Goal: Find contact information: Obtain details needed to contact an individual or organization

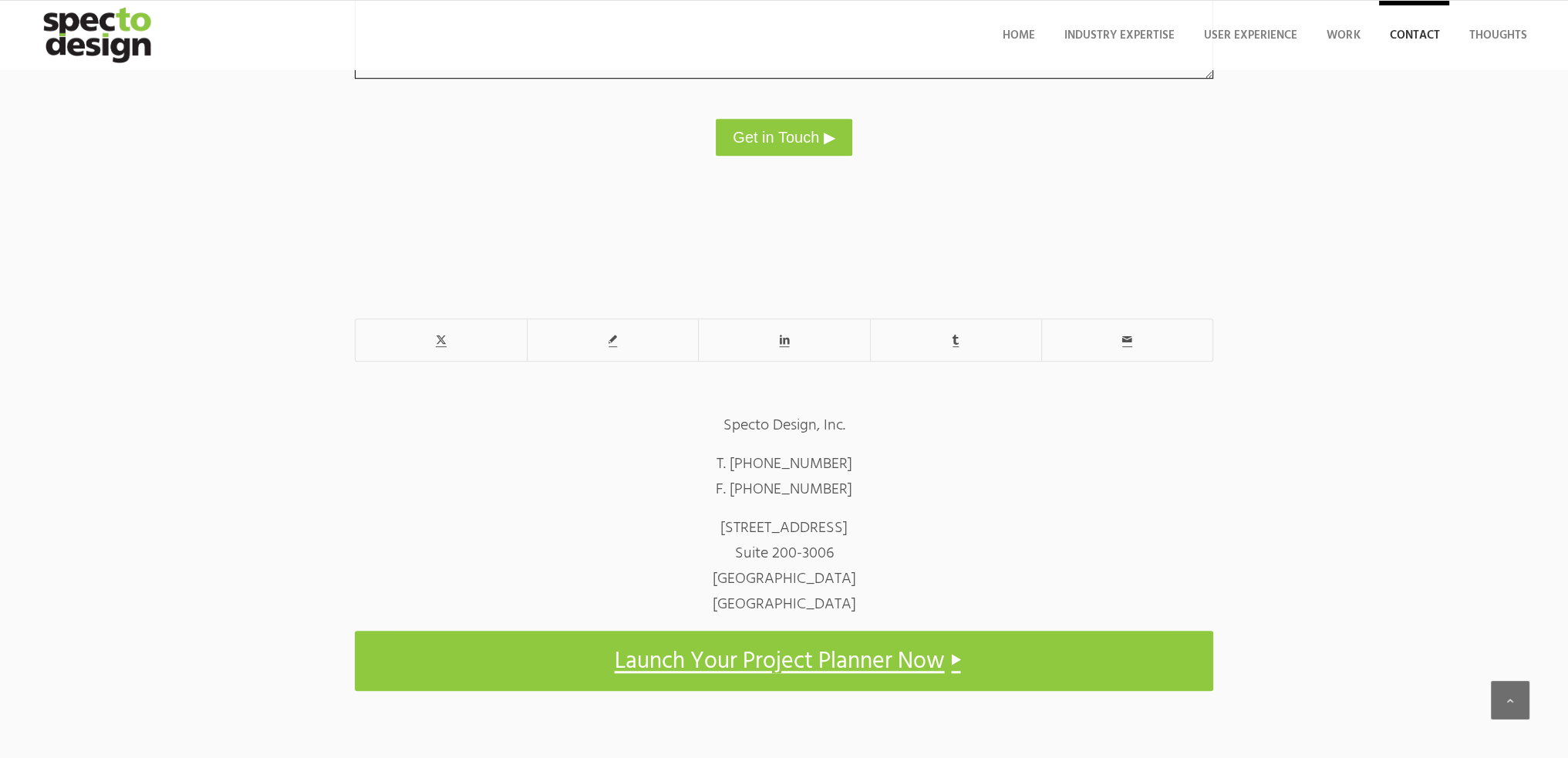
scroll to position [1433, 0]
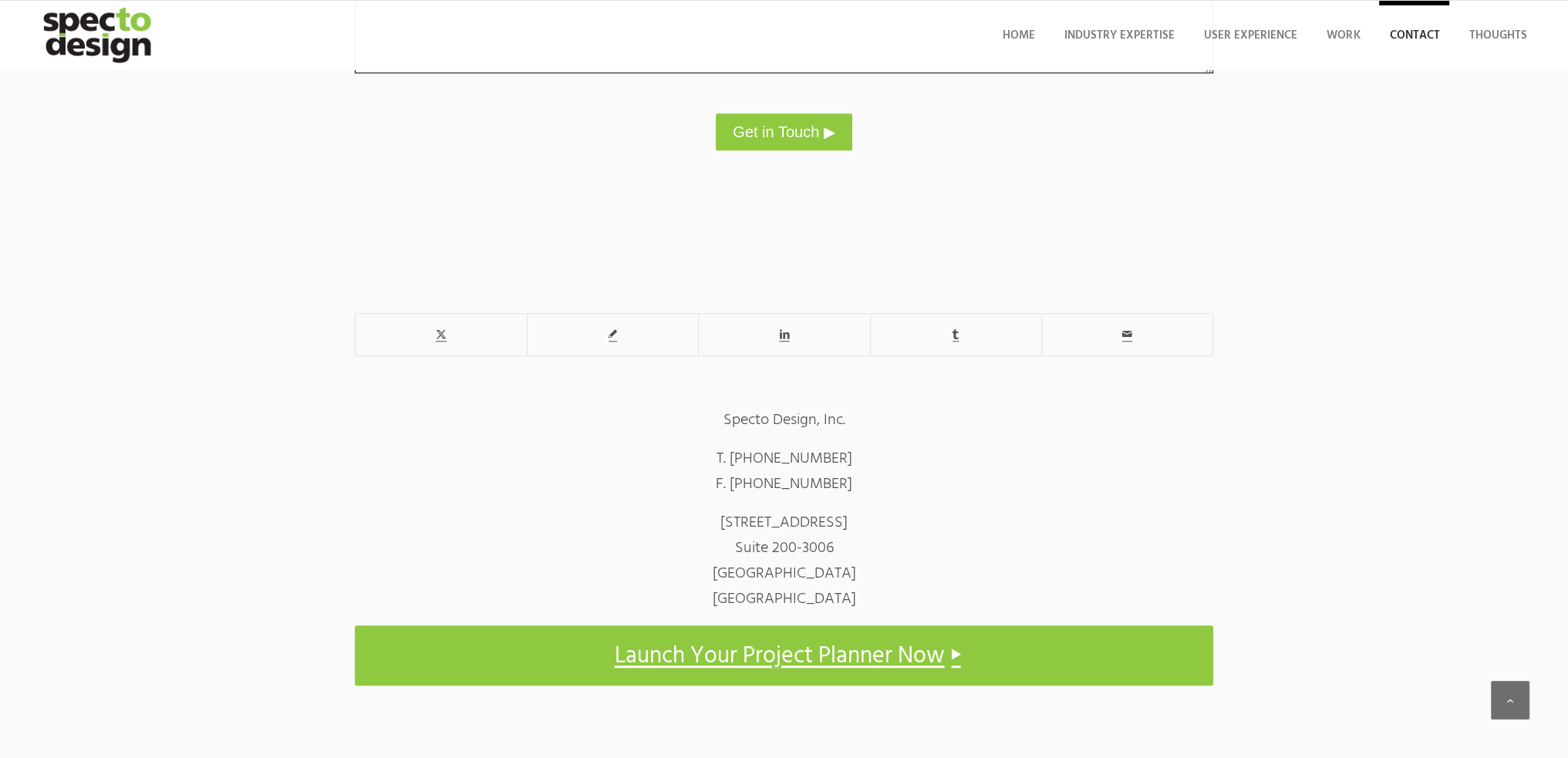
drag, startPoint x: 744, startPoint y: 458, endPoint x: 849, endPoint y: 452, distance: 105.2
click at [849, 452] on p "T. ‭‪[PHONE_NUMBER]‬ F. [PHONE_NUMBER]" at bounding box center [784, 472] width 859 height 51
copy span "‭‪[PHONE_NUMBER]‬"
drag, startPoint x: 744, startPoint y: 484, endPoint x: 889, endPoint y: 482, distance: 145.0
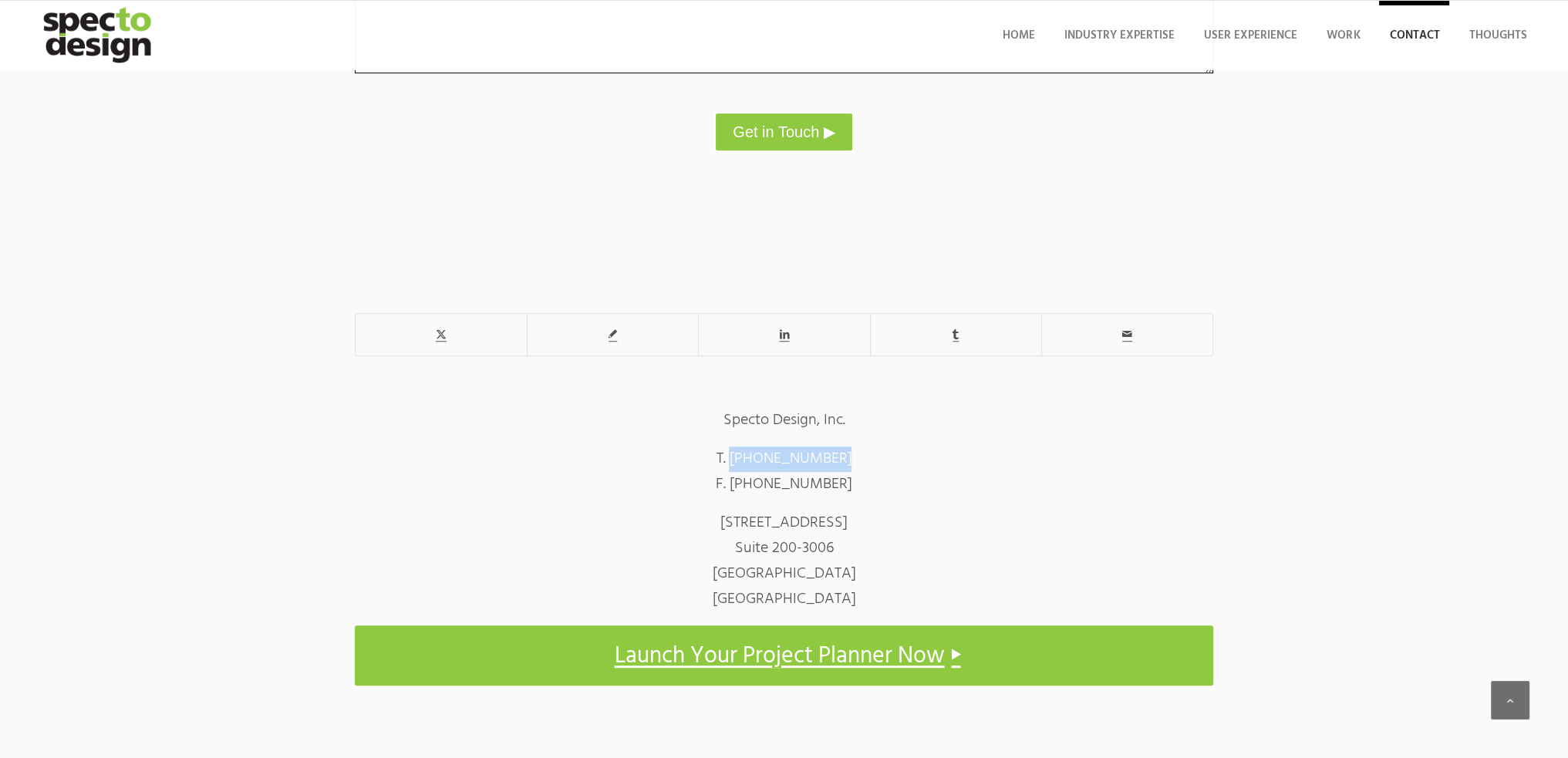
click at [889, 482] on p "T. ‭‪[PHONE_NUMBER]‬ F. [PHONE_NUMBER]" at bounding box center [784, 472] width 859 height 51
copy p "[PHONE_NUMBER]"
click at [762, 527] on p "[STREET_ADDRESS]" at bounding box center [784, 561] width 859 height 102
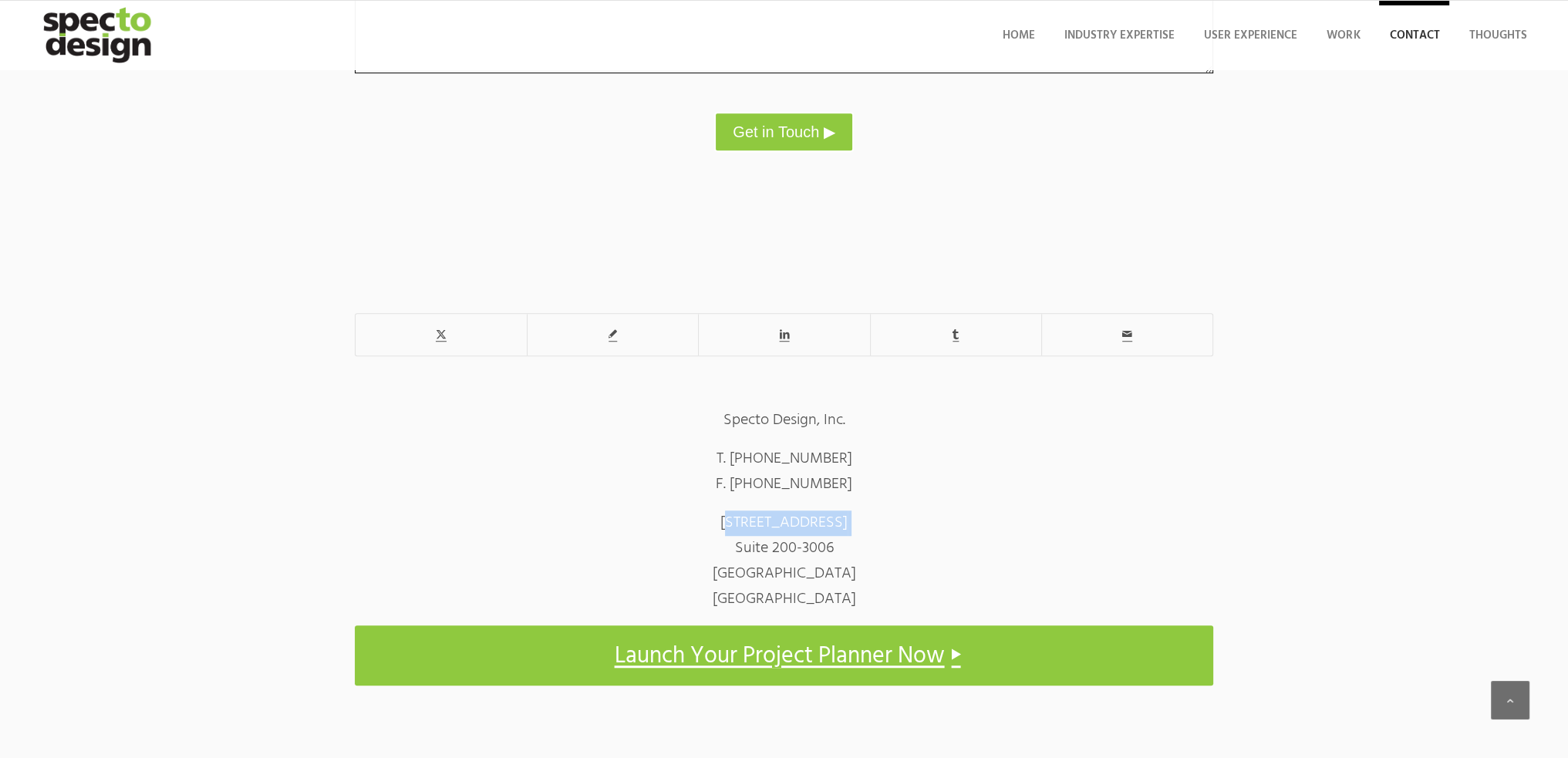
copy p "[STREET_ADDRESS]"
drag, startPoint x: 772, startPoint y: 551, endPoint x: 835, endPoint y: 550, distance: 63.0
click at [835, 550] on p "[STREET_ADDRESS]" at bounding box center [784, 561] width 859 height 102
copy p "200-3006"
click at [830, 573] on p "[STREET_ADDRESS]" at bounding box center [784, 561] width 859 height 102
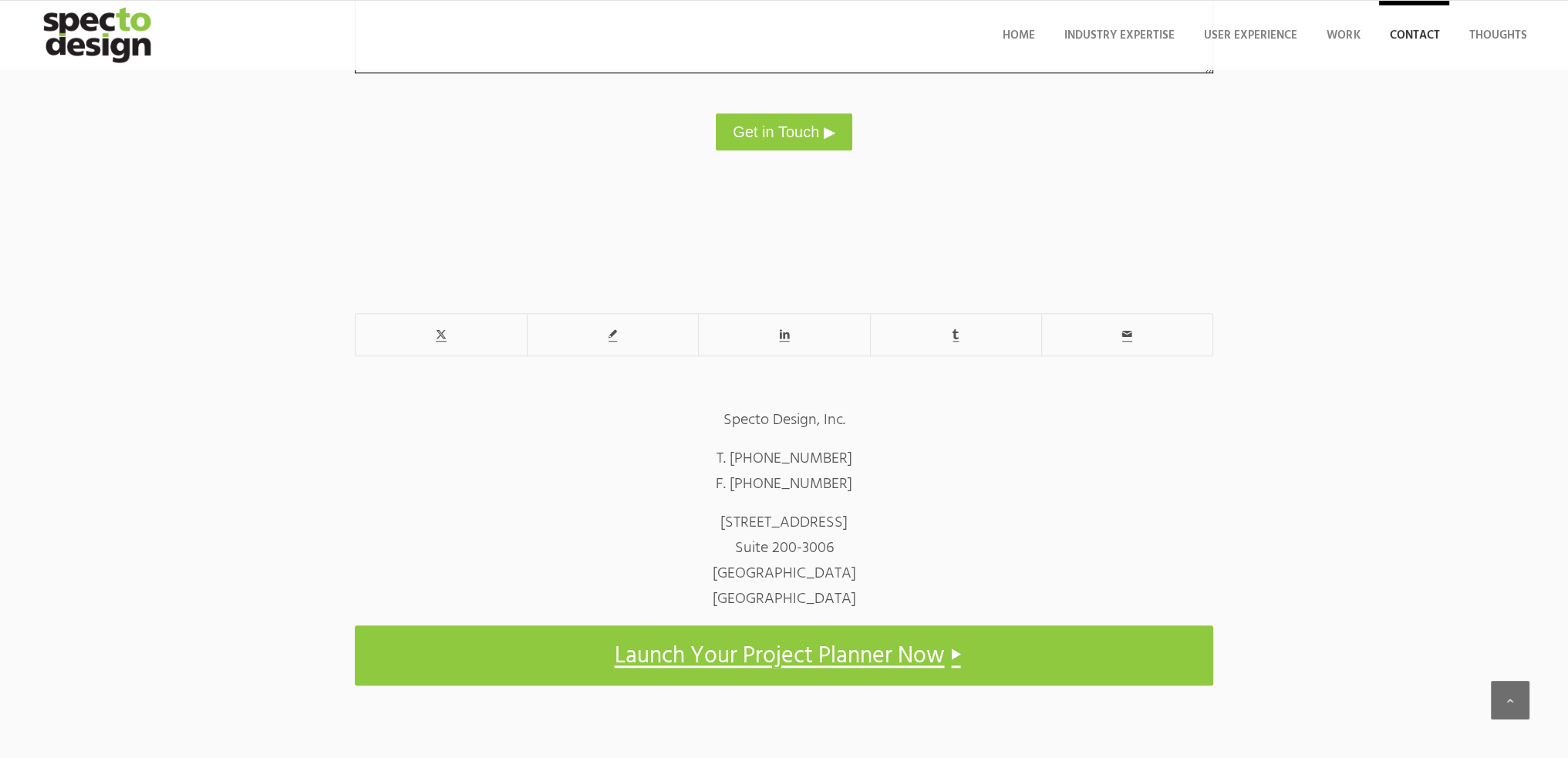
click at [830, 573] on p "[STREET_ADDRESS]" at bounding box center [784, 561] width 859 height 102
copy p "90401"
